Goal: Check status: Check status

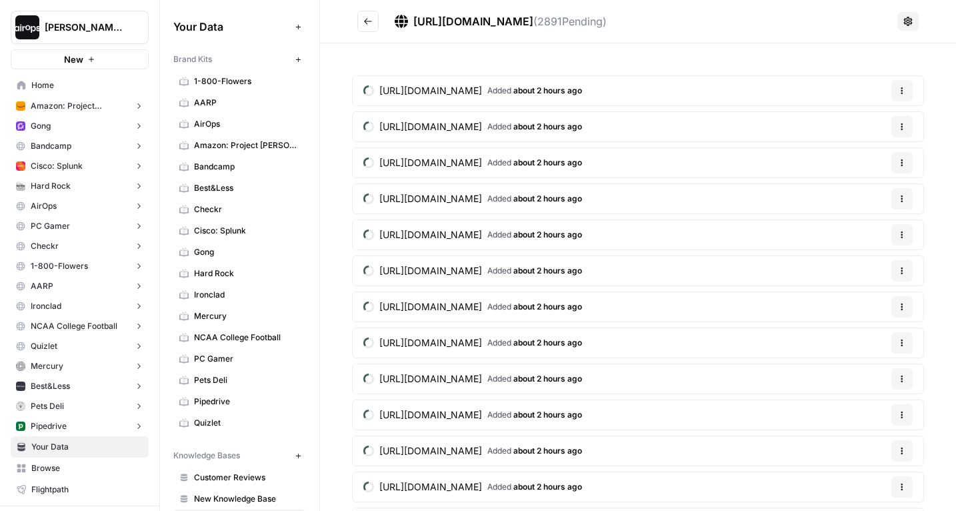
click at [349, 43] on header "[URL][DOMAIN_NAME] ( 2891 Pending)" at bounding box center [638, 21] width 636 height 43
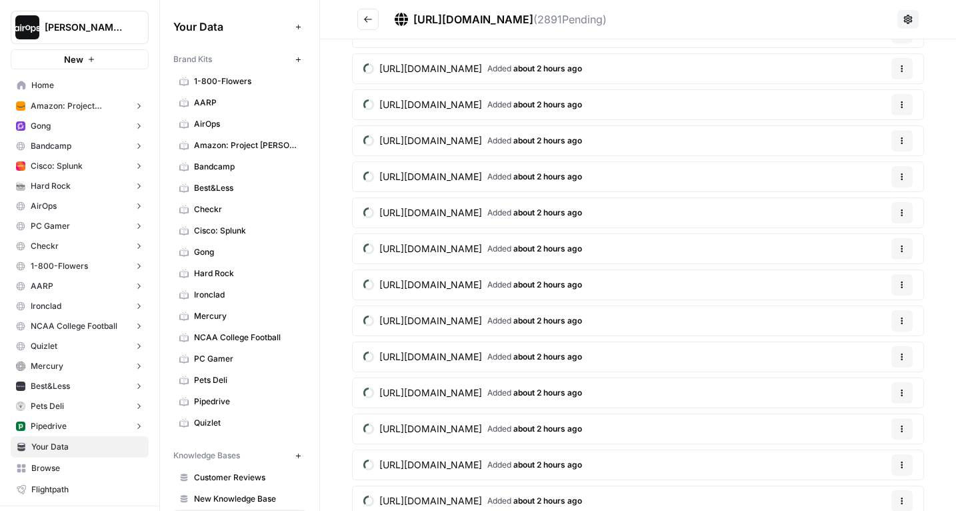
scroll to position [63, 0]
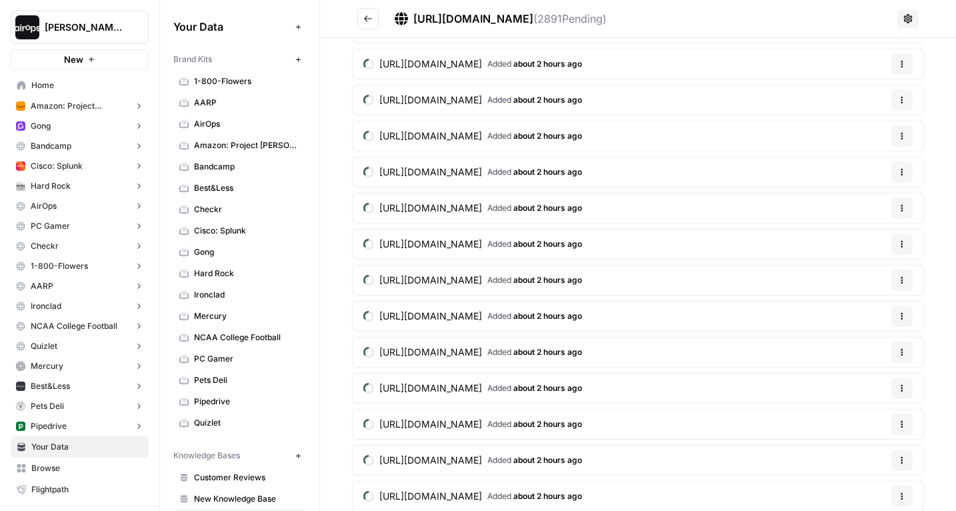
click at [482, 276] on span "[URL][DOMAIN_NAME]" at bounding box center [430, 279] width 103 height 13
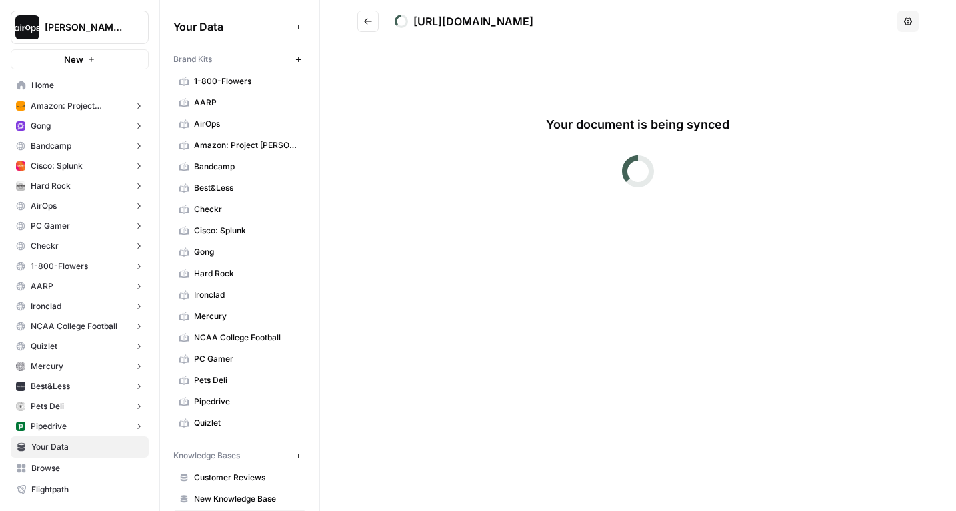
click at [364, 19] on icon "Go back" at bounding box center [367, 21] width 9 height 9
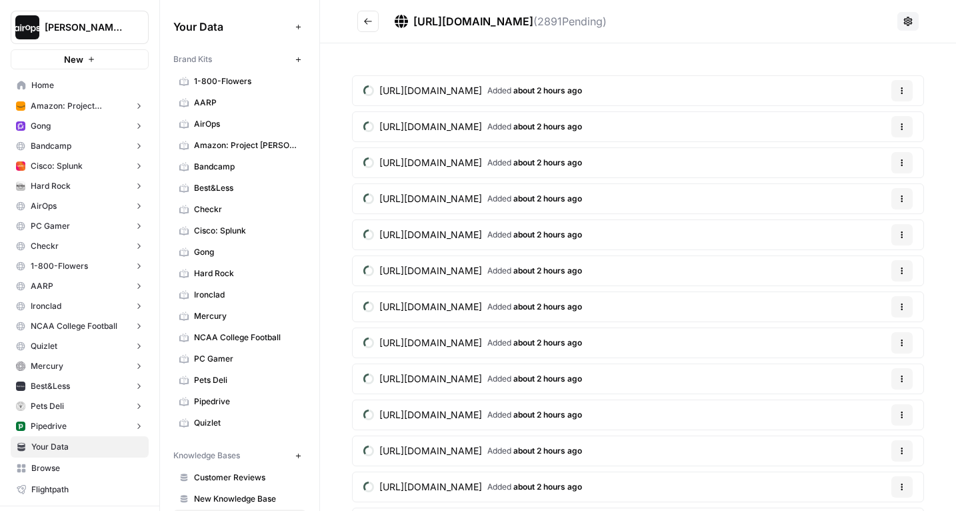
click at [333, 29] on header "[URL][DOMAIN_NAME] ( 2891 Pending)" at bounding box center [638, 21] width 636 height 43
click at [333, 17] on header "[URL][DOMAIN_NAME] ( 2891 Pending)" at bounding box center [638, 21] width 636 height 43
click at [328, 39] on header "[URL][DOMAIN_NAME] ( 2890 Pending)" at bounding box center [638, 21] width 636 height 43
click at [333, 18] on header "[URL][DOMAIN_NAME] ( 2890 Pending)" at bounding box center [638, 21] width 636 height 43
click at [55, 85] on span "Home" at bounding box center [86, 85] width 111 height 12
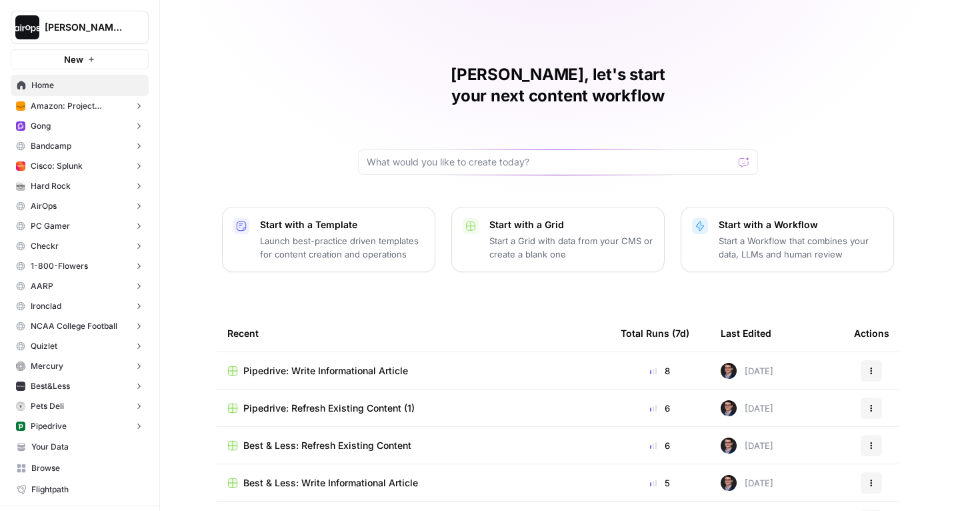
click at [317, 234] on p "Launch best-practice driven templates for content creation and operations" at bounding box center [342, 247] width 164 height 27
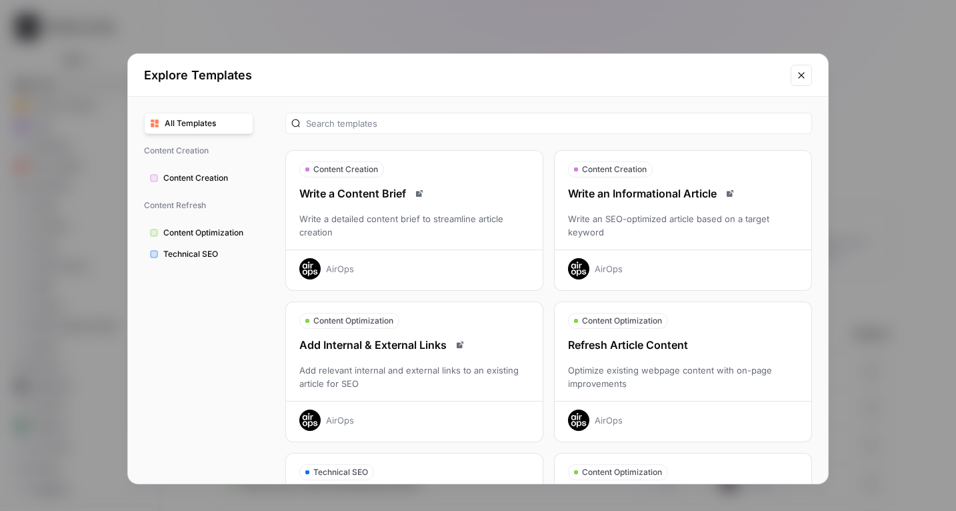
click at [802, 73] on icon "Close modal" at bounding box center [801, 75] width 11 height 11
